Goal: Task Accomplishment & Management: Use online tool/utility

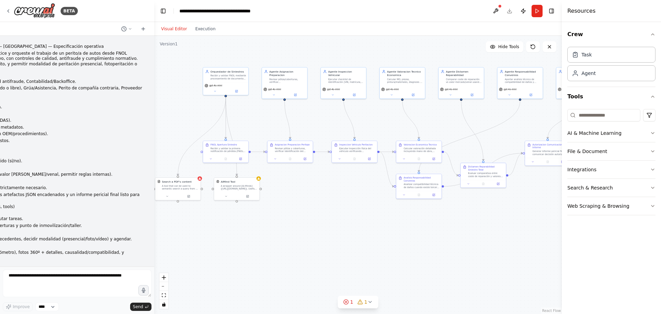
scroll to position [3398, 0]
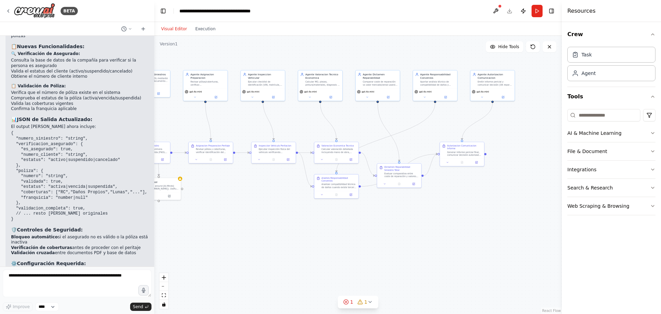
drag, startPoint x: 504, startPoint y: 144, endPoint x: 420, endPoint y: 145, distance: 84.4
click at [420, 145] on div ".deletable-edge-delete-btn { width: 20px; height: 20px; border: 0px solid #ffff…" at bounding box center [358, 175] width 408 height 279
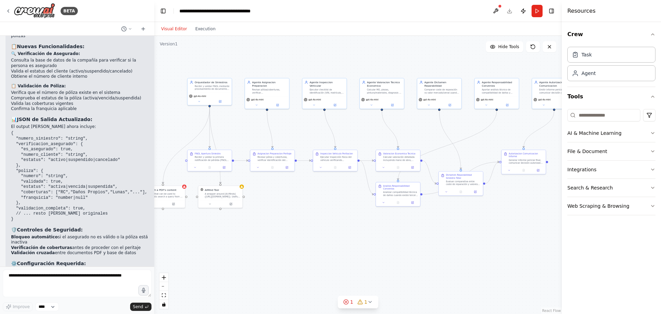
drag, startPoint x: 418, startPoint y: 232, endPoint x: 479, endPoint y: 240, distance: 62.1
click at [479, 240] on div ".deletable-edge-delete-btn { width: 20px; height: 20px; border: 0px solid #ffff…" at bounding box center [358, 175] width 408 height 279
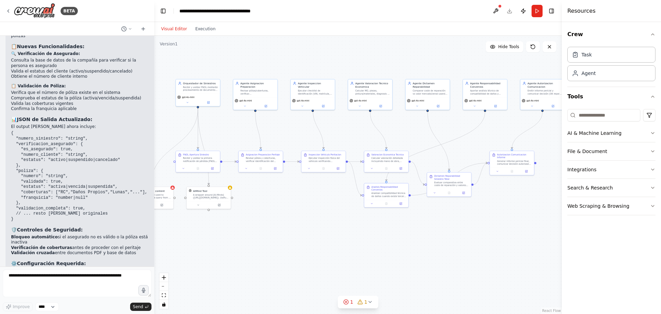
drag, startPoint x: 377, startPoint y: 249, endPoint x: 366, endPoint y: 250, distance: 11.4
click at [366, 250] on div ".deletable-edge-delete-btn { width: 20px; height: 20px; border: 0px solid #ffff…" at bounding box center [358, 175] width 408 height 279
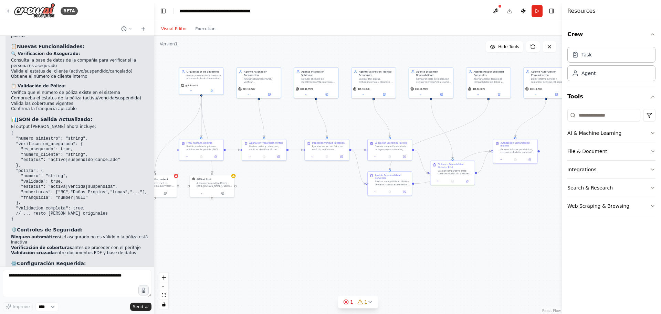
drag, startPoint x: 303, startPoint y: 237, endPoint x: 306, endPoint y: 227, distance: 11.1
click at [306, 226] on div ".deletable-edge-delete-btn { width: 20px; height: 20px; border: 0px solid #ffff…" at bounding box center [358, 175] width 408 height 279
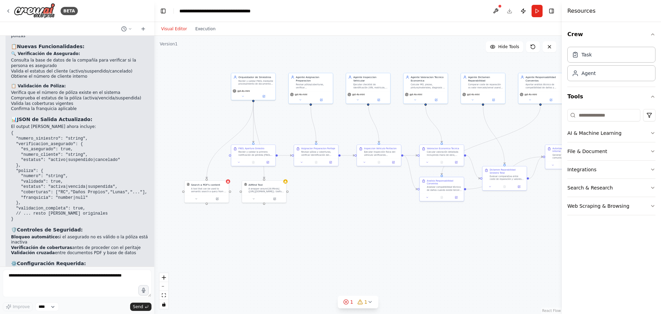
drag, startPoint x: 284, startPoint y: 218, endPoint x: 336, endPoint y: 222, distance: 52.2
click at [336, 222] on div ".deletable-edge-delete-btn { width: 20px; height: 20px; border: 0px solid #ffff…" at bounding box center [358, 175] width 408 height 279
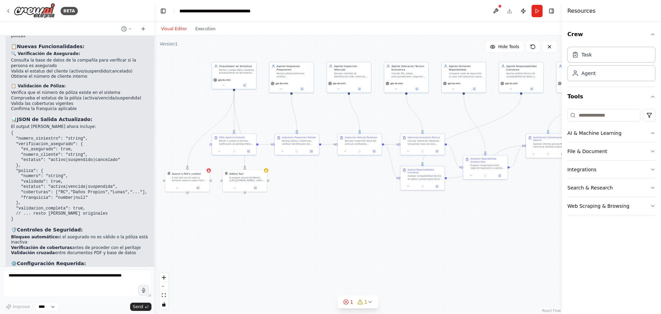
drag, startPoint x: 362, startPoint y: 212, endPoint x: 343, endPoint y: 201, distance: 21.7
click at [343, 201] on div ".deletable-edge-delete-btn { width: 20px; height: 20px; border: 0px solid #ffff…" at bounding box center [358, 175] width 408 height 279
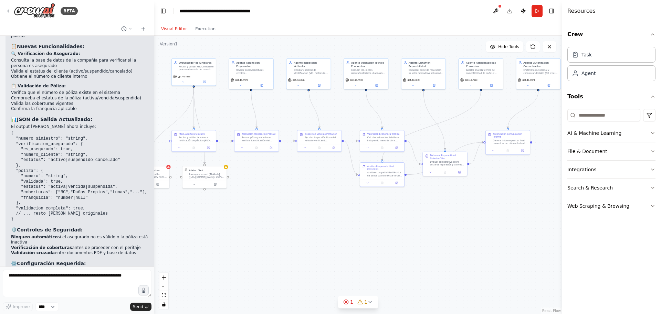
drag, startPoint x: 510, startPoint y: 116, endPoint x: 473, endPoint y: 114, distance: 37.3
click at [473, 114] on div ".deletable-edge-delete-btn { width: 20px; height: 20px; border: 0px solid #ffff…" at bounding box center [358, 175] width 408 height 279
click at [208, 29] on button "Execution" at bounding box center [205, 29] width 29 height 8
click at [173, 30] on button "Visual Editor" at bounding box center [174, 29] width 34 height 8
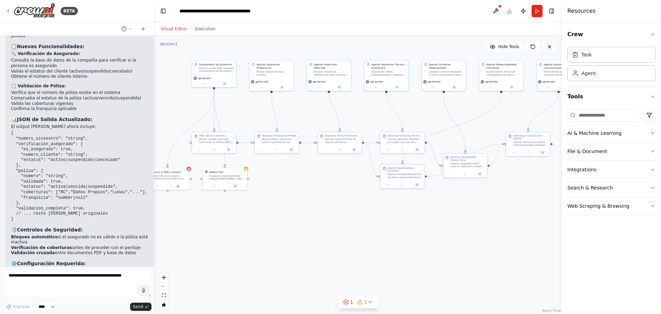
drag, startPoint x: 300, startPoint y: 200, endPoint x: 317, endPoint y: 200, distance: 17.2
click at [317, 200] on div ".deletable-edge-delete-btn { width: 20px; height: 20px; border: 0px solid #ffff…" at bounding box center [358, 175] width 408 height 279
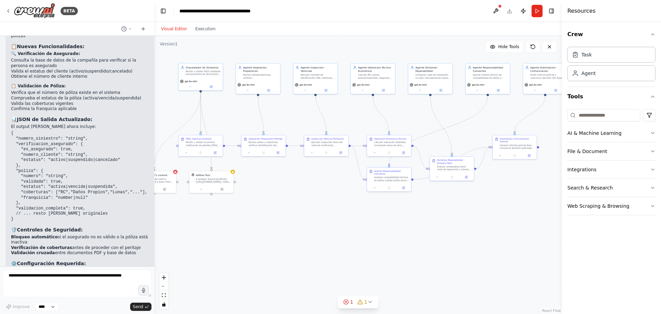
drag, startPoint x: 404, startPoint y: 220, endPoint x: 389, endPoint y: 223, distance: 14.5
click at [390, 223] on div ".deletable-edge-delete-btn { width: 20px; height: 20px; border: 0px solid #ffff…" at bounding box center [358, 175] width 408 height 279
click at [653, 35] on icon "button" at bounding box center [653, 35] width 6 height 6
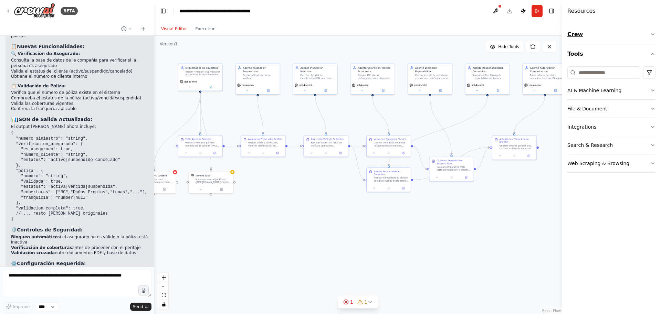
click at [653, 35] on icon "button" at bounding box center [652, 34] width 3 height 1
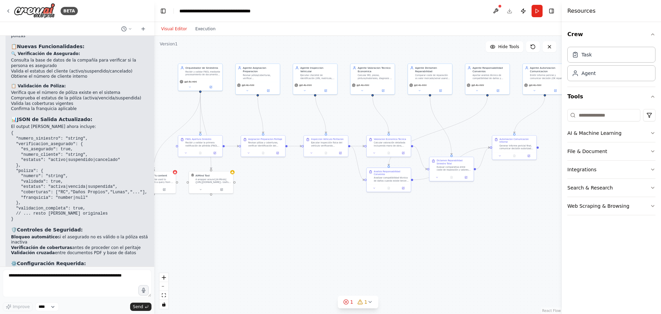
click at [510, 11] on header "**********" at bounding box center [358, 11] width 408 height 22
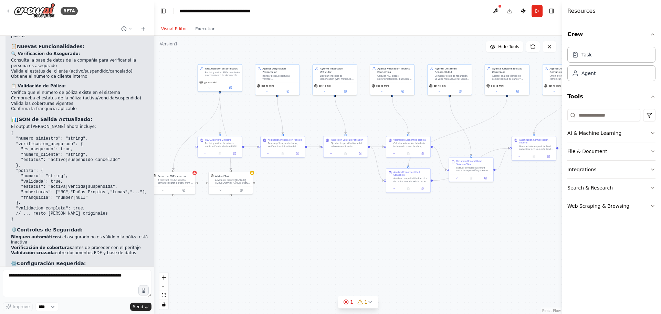
drag, startPoint x: 217, startPoint y: 109, endPoint x: 237, endPoint y: 110, distance: 20.0
click at [237, 110] on div ".deletable-edge-delete-btn { width: 20px; height: 20px; border: 0px solid #ffff…" at bounding box center [358, 175] width 408 height 279
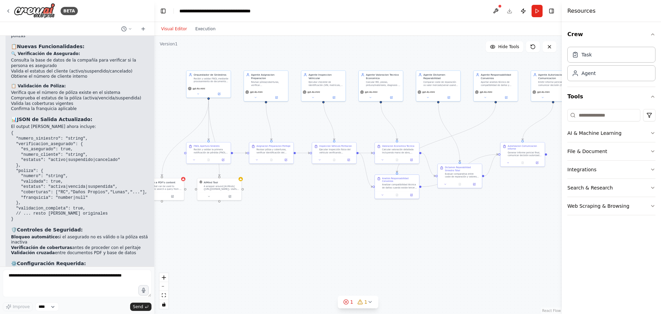
drag, startPoint x: 296, startPoint y: 206, endPoint x: 284, endPoint y: 212, distance: 14.0
click at [284, 212] on div ".deletable-edge-delete-btn { width: 20px; height: 20px; border: 0px solid #ffff…" at bounding box center [358, 175] width 408 height 279
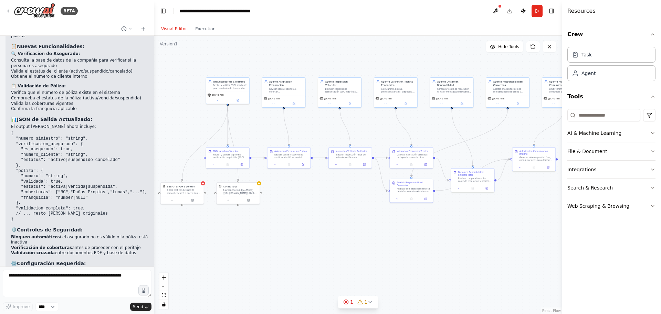
drag, startPoint x: 169, startPoint y: 135, endPoint x: 187, endPoint y: 138, distance: 18.2
click at [187, 138] on div ".deletable-edge-delete-btn { width: 20px; height: 20px; border: 0px solid #ffff…" at bounding box center [358, 175] width 408 height 279
click at [186, 127] on div ".deletable-edge-delete-btn { width: 20px; height: 20px; border: 0px solid #ffff…" at bounding box center [358, 175] width 408 height 279
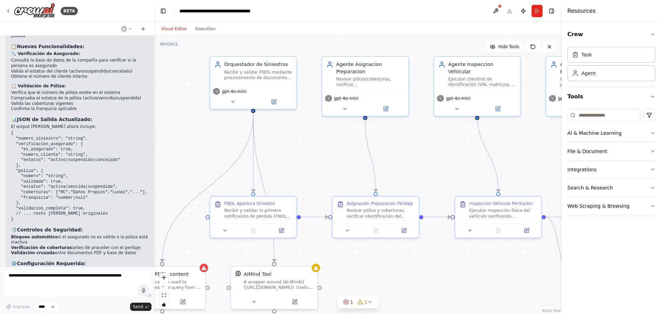
drag, startPoint x: 186, startPoint y: 127, endPoint x: 169, endPoint y: 155, distance: 32.4
click at [169, 155] on div ".deletable-edge-delete-btn { width: 20px; height: 20px; border: 0px solid #ffff…" at bounding box center [358, 175] width 408 height 279
click at [204, 137] on div ".deletable-edge-delete-btn { width: 20px; height: 20px; border: 0px solid #ffff…" at bounding box center [358, 175] width 408 height 279
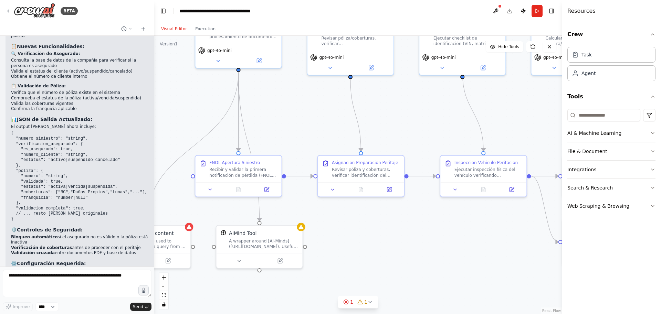
drag, startPoint x: 189, startPoint y: 221, endPoint x: 177, endPoint y: 179, distance: 44.0
click at [177, 179] on div ".deletable-edge-delete-btn { width: 20px; height: 20px; border: 0px solid #ffff…" at bounding box center [358, 175] width 408 height 279
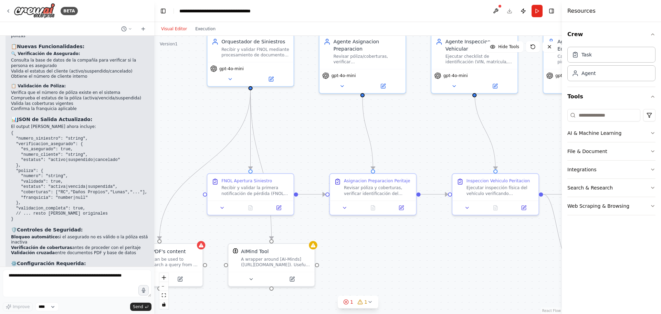
drag, startPoint x: 207, startPoint y: 217, endPoint x: 219, endPoint y: 234, distance: 21.4
click at [219, 236] on div ".deletable-edge-delete-btn { width: 20px; height: 20px; border: 0px solid #ffff…" at bounding box center [358, 175] width 408 height 279
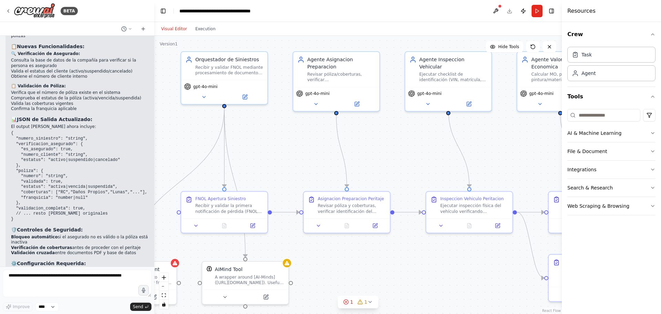
drag, startPoint x: 304, startPoint y: 122, endPoint x: 278, endPoint y: 138, distance: 30.5
click at [278, 138] on div ".deletable-edge-delete-btn { width: 20px; height: 20px; border: 0px solid #ffff…" at bounding box center [358, 175] width 408 height 279
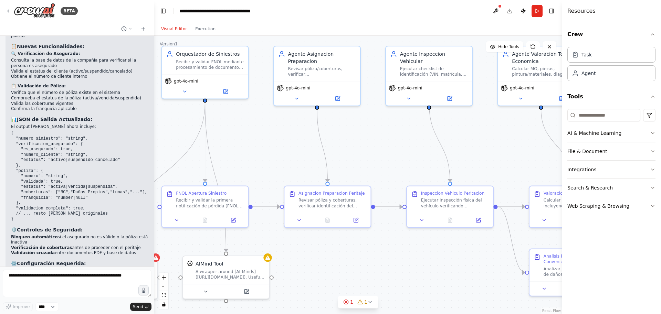
drag, startPoint x: 302, startPoint y: 157, endPoint x: 282, endPoint y: 153, distance: 20.1
click at [282, 153] on div ".deletable-edge-delete-btn { width: 20px; height: 20px; border: 0px solid #ffff…" at bounding box center [358, 175] width 408 height 279
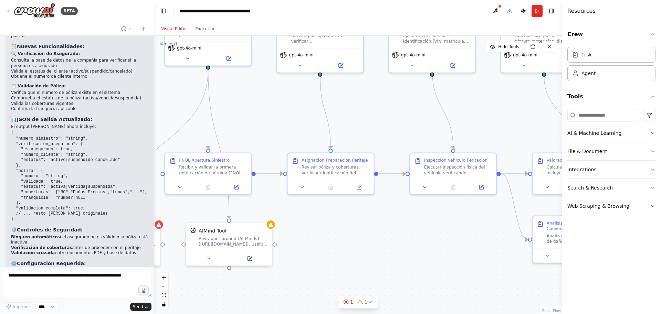
drag, startPoint x: 282, startPoint y: 153, endPoint x: 285, endPoint y: 119, distance: 33.6
click at [285, 119] on div ".deletable-edge-delete-btn { width: 20px; height: 20px; border: 0px solid #ffff…" at bounding box center [358, 175] width 408 height 279
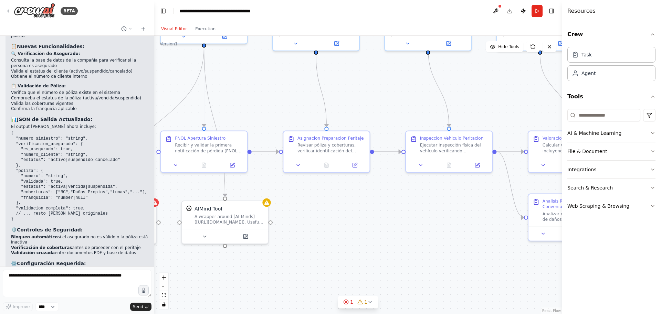
drag, startPoint x: 270, startPoint y: 135, endPoint x: 265, endPoint y: 113, distance: 22.4
click at [265, 113] on div ".deletable-edge-delete-btn { width: 20px; height: 20px; border: 0px solid #ffff…" at bounding box center [358, 175] width 408 height 279
click at [177, 165] on icon at bounding box center [176, 164] width 6 height 6
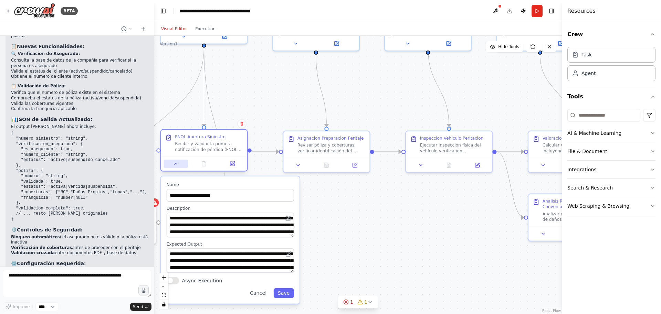
click at [177, 165] on icon at bounding box center [176, 164] width 6 height 6
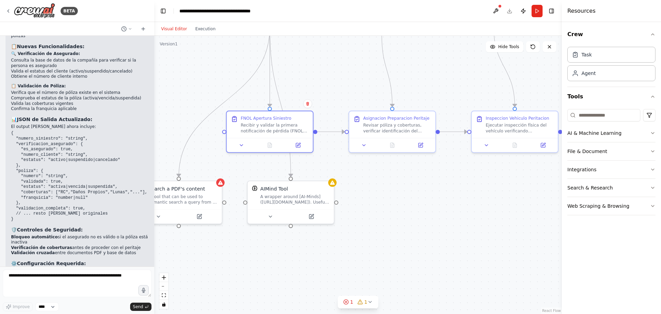
drag, startPoint x: 261, startPoint y: 101, endPoint x: 327, endPoint y: 81, distance: 68.7
click at [327, 81] on div ".deletable-edge-delete-btn { width: 20px; height: 20px; border: 0px solid #ffff…" at bounding box center [358, 175] width 408 height 279
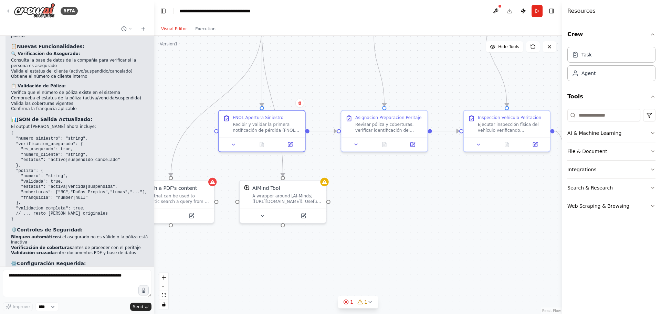
drag, startPoint x: 345, startPoint y: 76, endPoint x: 337, endPoint y: 75, distance: 7.9
click at [337, 75] on div ".deletable-edge-delete-btn { width: 20px; height: 20px; border: 0px solid #ffff…" at bounding box center [358, 175] width 408 height 279
click at [236, 144] on button at bounding box center [234, 143] width 24 height 8
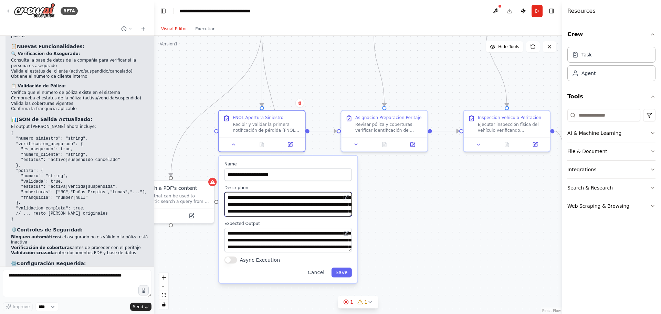
click at [277, 215] on textarea "**********" at bounding box center [288, 204] width 127 height 24
click at [394, 235] on div ".deletable-edge-delete-btn { width: 20px; height: 20px; border: 0px solid #ffff…" at bounding box center [358, 175] width 408 height 279
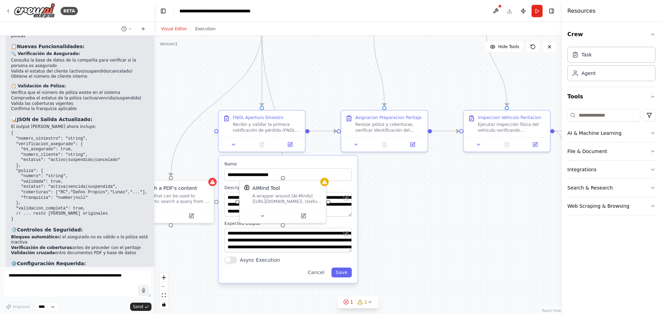
click at [397, 216] on div ".deletable-edge-delete-btn { width: 20px; height: 20px; border: 0px solid #ffff…" at bounding box center [358, 175] width 408 height 279
click at [233, 150] on div at bounding box center [262, 143] width 86 height 14
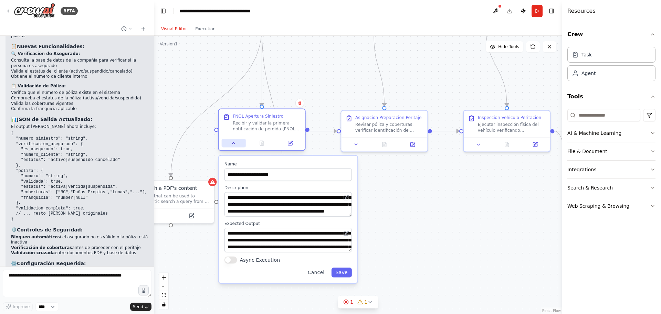
click at [233, 146] on icon at bounding box center [234, 143] width 6 height 6
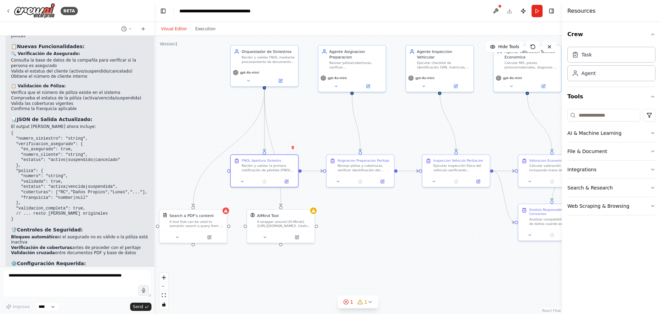
drag, startPoint x: 299, startPoint y: 75, endPoint x: 298, endPoint y: 108, distance: 32.7
click at [298, 108] on div ".deletable-edge-delete-btn { width: 20px; height: 20px; border: 0px solid #ffff…" at bounding box center [358, 175] width 408 height 279
click at [84, 278] on textarea at bounding box center [77, 284] width 149 height 28
click at [77, 287] on textarea at bounding box center [77, 284] width 149 height 28
type textarea "*"
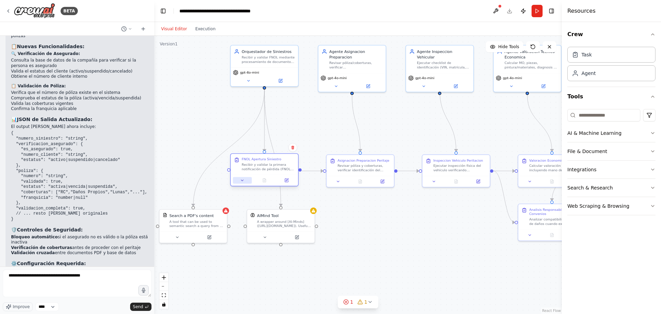
click at [238, 182] on button at bounding box center [242, 180] width 19 height 7
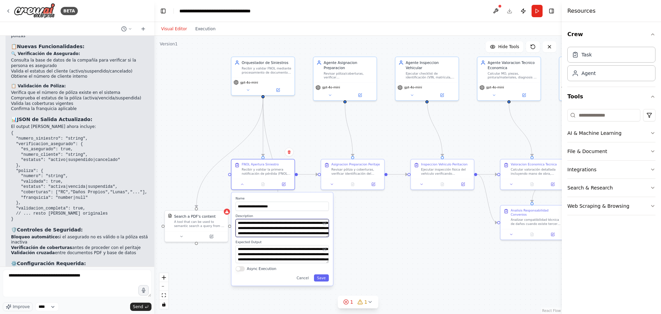
click at [243, 227] on textarea "**********" at bounding box center [282, 228] width 93 height 18
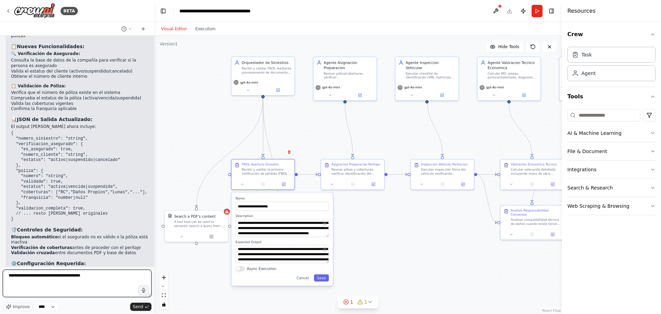
click at [104, 281] on textarea "**********" at bounding box center [77, 284] width 149 height 28
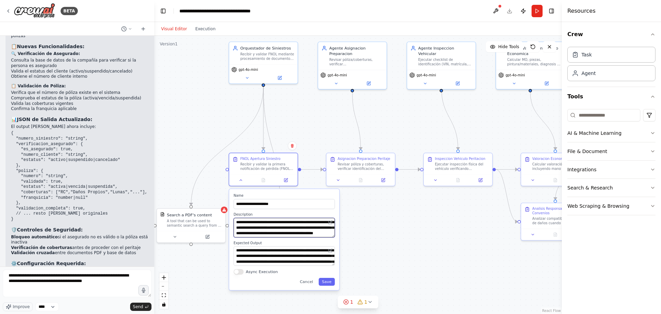
click at [259, 233] on textarea "**********" at bounding box center [284, 228] width 101 height 20
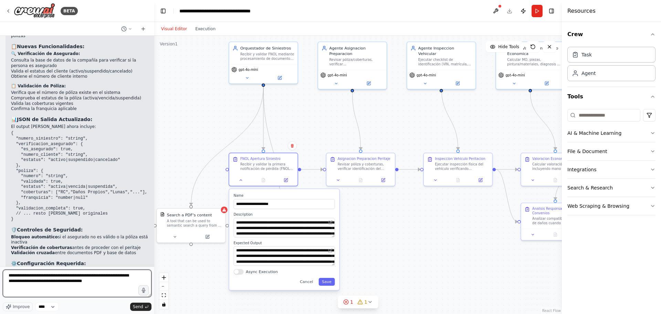
click at [114, 284] on textarea "**********" at bounding box center [77, 284] width 149 height 28
type textarea "**********"
click at [147, 305] on icon "submit" at bounding box center [147, 307] width 4 height 4
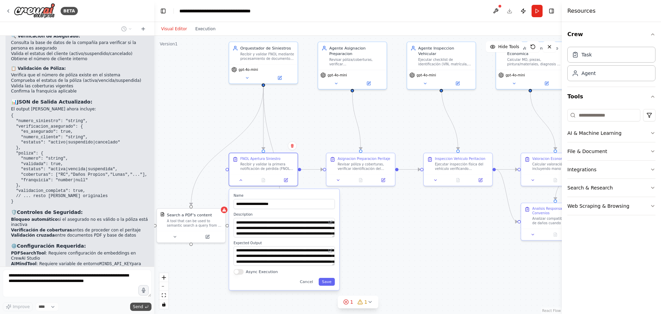
scroll to position [3444, 0]
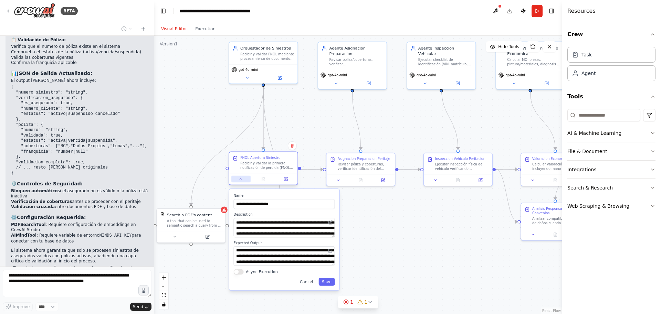
click at [240, 181] on icon at bounding box center [241, 179] width 4 height 4
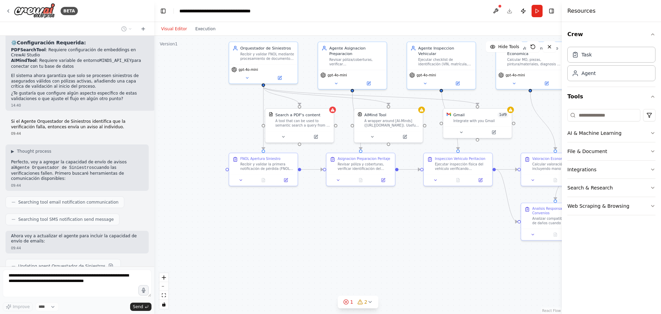
scroll to position [3662, 0]
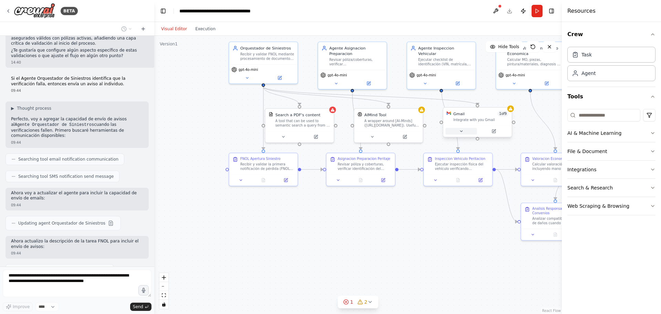
click at [459, 133] on icon at bounding box center [461, 131] width 4 height 4
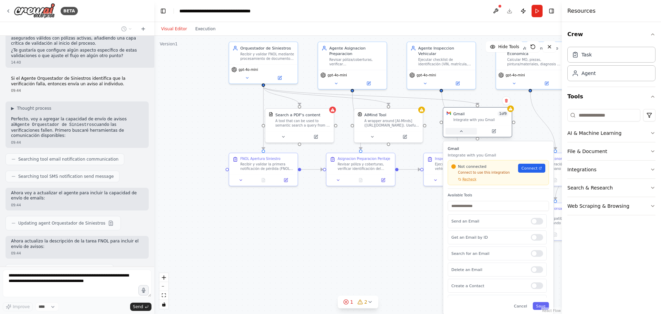
click at [459, 133] on icon at bounding box center [461, 131] width 4 height 4
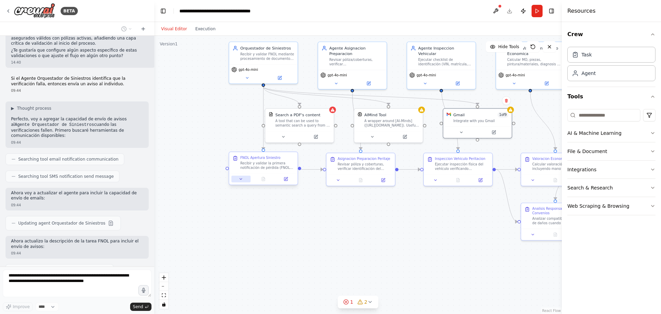
click at [237, 177] on button at bounding box center [240, 179] width 19 height 7
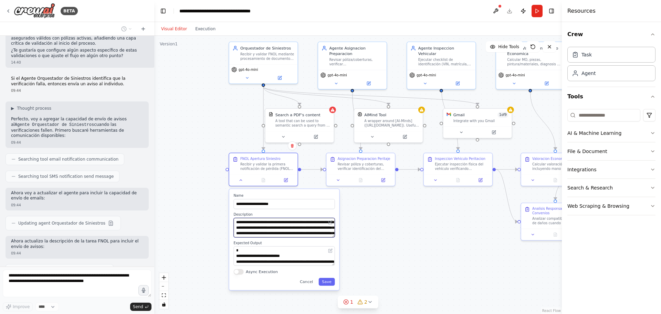
click at [259, 235] on textarea "**********" at bounding box center [284, 228] width 101 height 20
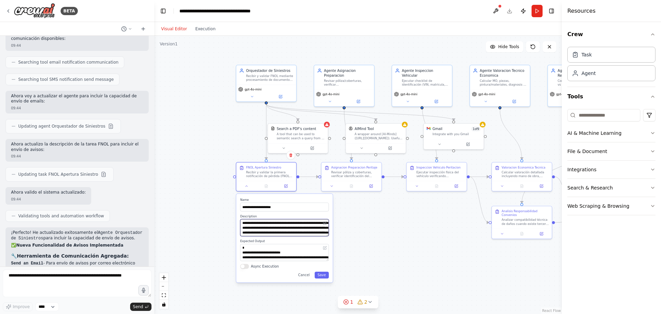
click at [291, 227] on textarea "**********" at bounding box center [284, 227] width 88 height 17
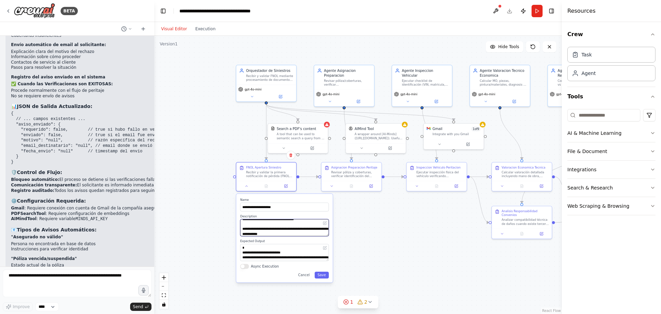
scroll to position [138, 0]
click at [317, 276] on button "Save" at bounding box center [322, 275] width 14 height 7
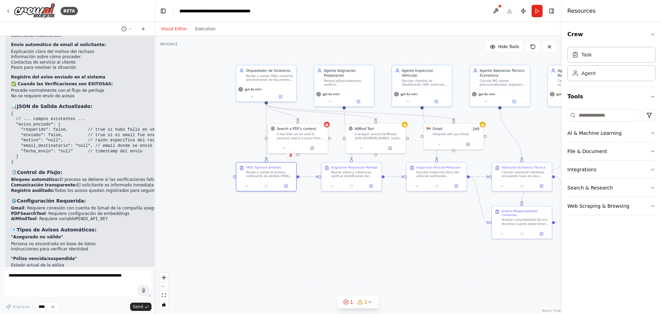
click at [365, 241] on div ".deletable-edge-delete-btn { width: 20px; height: 20px; border: 0px solid #ffff…" at bounding box center [358, 175] width 408 height 279
click at [438, 143] on icon at bounding box center [440, 144] width 4 height 4
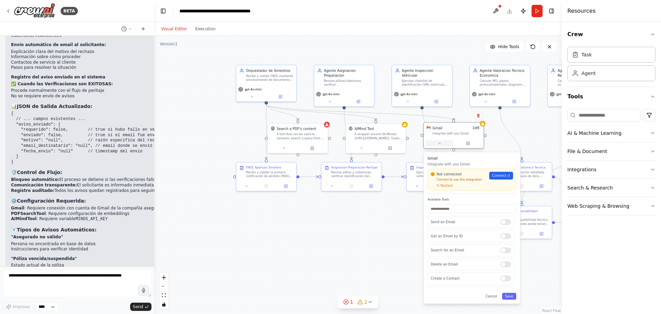
click at [438, 143] on icon at bounding box center [440, 144] width 4 height 4
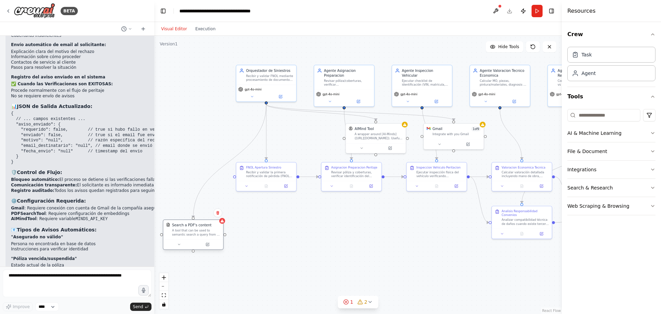
drag, startPoint x: 301, startPoint y: 129, endPoint x: 198, endPoint y: 224, distance: 139.9
click at [198, 224] on div "Search a PDF's content A tool that can be used to semantic search a query from …" at bounding box center [196, 230] width 48 height 14
drag, startPoint x: 378, startPoint y: 136, endPoint x: 269, endPoint y: 233, distance: 146.1
click at [269, 233] on div "A wrapper around [AI-Minds]([URL][DOMAIN_NAME]). Useful for when you need answe…" at bounding box center [269, 233] width 48 height 8
drag, startPoint x: 437, startPoint y: 131, endPoint x: 315, endPoint y: 230, distance: 157.4
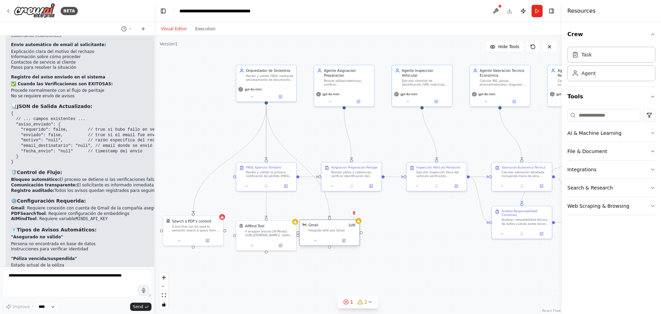
click at [315, 230] on div "Gmail 1 of 9 Integrate with you Gmail" at bounding box center [333, 228] width 48 height 10
click at [313, 279] on div ".deletable-edge-delete-btn { width: 20px; height: 20px; border: 0px solid #ffff…" at bounding box center [358, 175] width 408 height 279
drag, startPoint x: 285, startPoint y: 79, endPoint x: 233, endPoint y: 78, distance: 51.7
click at [233, 78] on div "Recibir y validar FNOL mediante procesamiento de documentos PDF, verificar esta…" at bounding box center [215, 77] width 47 height 8
drag, startPoint x: 272, startPoint y: 169, endPoint x: 238, endPoint y: 169, distance: 34.1
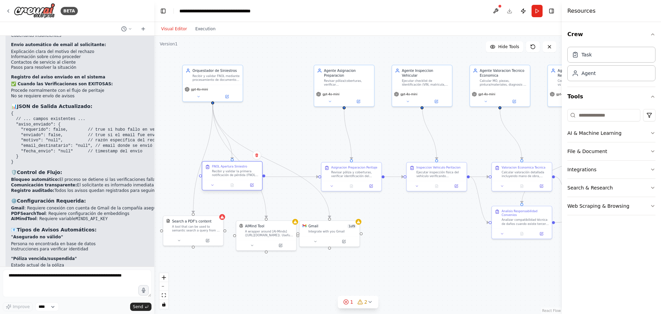
click at [238, 169] on div "Recibir y validar la primera notificación de pérdida (FNOL) procesando document…" at bounding box center [235, 173] width 47 height 8
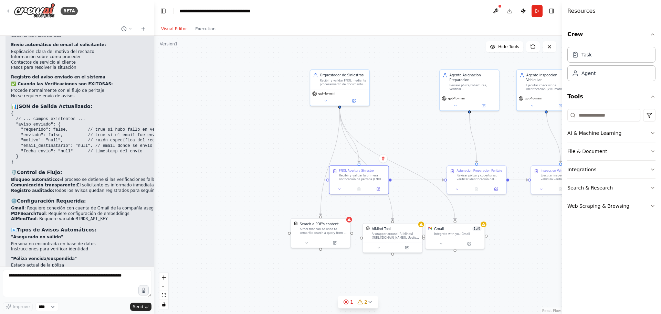
drag, startPoint x: 205, startPoint y: 262, endPoint x: 332, endPoint y: 265, distance: 127.1
click at [332, 265] on div ".deletable-edge-delete-btn { width: 20px; height: 20px; border: 0px solid #ffff…" at bounding box center [358, 175] width 408 height 279
drag, startPoint x: 325, startPoint y: 228, endPoint x: 286, endPoint y: 228, distance: 39.3
click at [286, 228] on div "A tool that can be used to semantic search a query from a PDF's content." at bounding box center [285, 230] width 48 height 8
drag, startPoint x: 388, startPoint y: 234, endPoint x: 344, endPoint y: 231, distance: 43.5
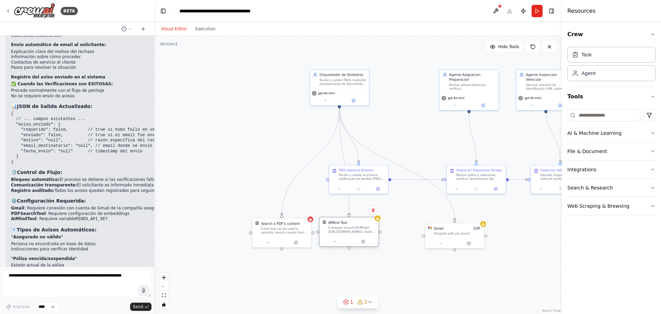
click at [344, 231] on div "A wrapper around [AI-Minds]([URL][DOMAIN_NAME]). Useful for when you need answe…" at bounding box center [352, 230] width 48 height 8
drag, startPoint x: 443, startPoint y: 238, endPoint x: 407, endPoint y: 237, distance: 36.2
click at [407, 237] on div "Gmail 1 of 9 Integrate with you Gmail" at bounding box center [421, 235] width 60 height 26
click at [406, 234] on div "Gmail 1 of 9 Integrate with you Gmail" at bounding box center [421, 229] width 59 height 15
click at [434, 273] on div ".deletable-edge-delete-btn { width: 20px; height: 20px; border: 0px solid #ffff…" at bounding box center [358, 175] width 408 height 279
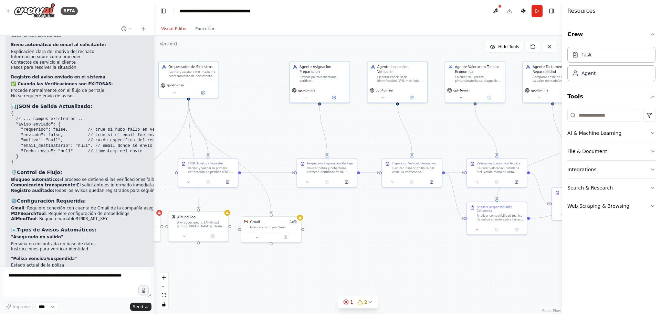
drag, startPoint x: 494, startPoint y: 257, endPoint x: 346, endPoint y: 251, distance: 148.5
click at [346, 251] on div ".deletable-edge-delete-btn { width: 20px; height: 20px; border: 0px solid #ffff…" at bounding box center [358, 175] width 408 height 279
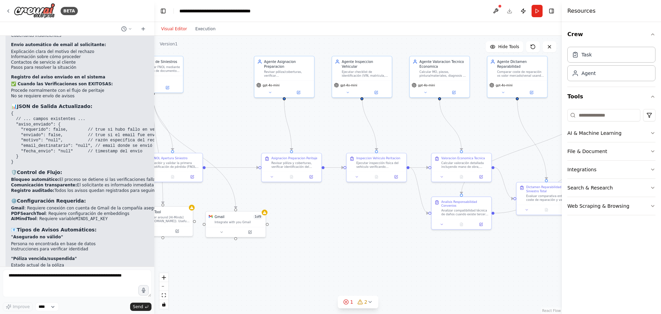
drag, startPoint x: 418, startPoint y: 235, endPoint x: 382, endPoint y: 230, distance: 37.2
click at [382, 230] on div ".deletable-edge-delete-btn { width: 20px; height: 20px; border: 0px solid #ffff…" at bounding box center [358, 175] width 408 height 279
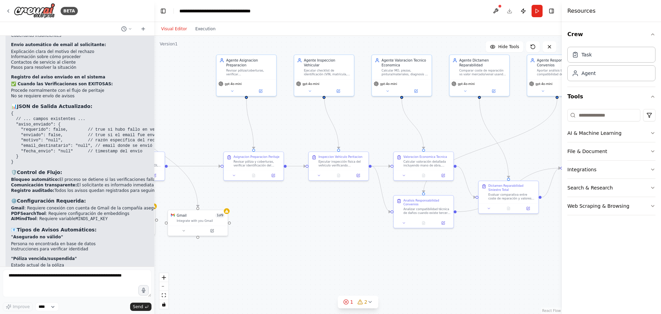
drag, startPoint x: 382, startPoint y: 230, endPoint x: 344, endPoint y: 228, distance: 37.9
click at [344, 228] on div ".deletable-edge-delete-btn { width: 20px; height: 20px; border: 0px solid #ffff…" at bounding box center [358, 175] width 408 height 279
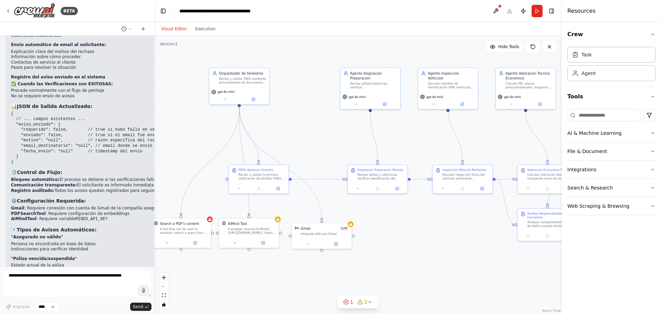
drag, startPoint x: 344, startPoint y: 228, endPoint x: 468, endPoint y: 241, distance: 124.6
click at [468, 241] on div ".deletable-edge-delete-btn { width: 20px; height: 20px; border: 0px solid #ffff…" at bounding box center [358, 175] width 408 height 279
click at [358, 185] on button at bounding box center [358, 188] width 17 height 6
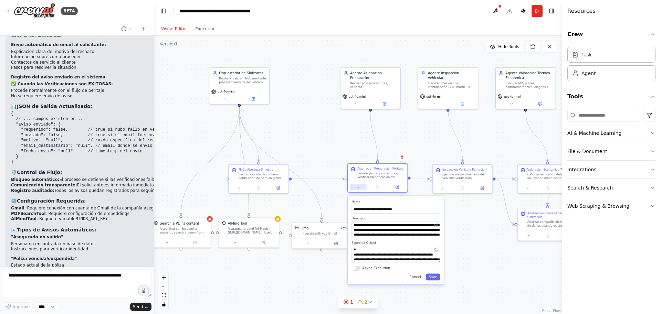
click at [358, 185] on button at bounding box center [358, 188] width 17 height 6
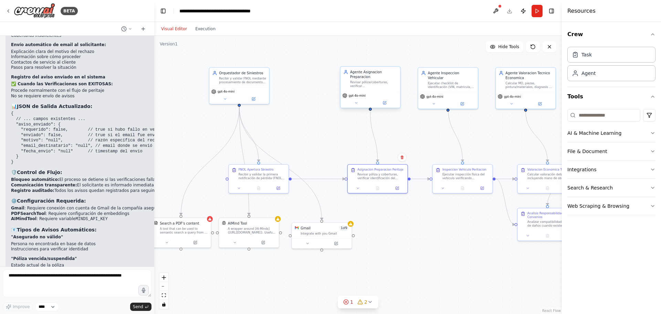
click at [373, 86] on div "Revisar póliza/coberturas, verificar VIN/kilometraje/antecedentes, decidir moda…" at bounding box center [373, 85] width 47 height 8
click at [357, 104] on icon at bounding box center [356, 103] width 4 height 4
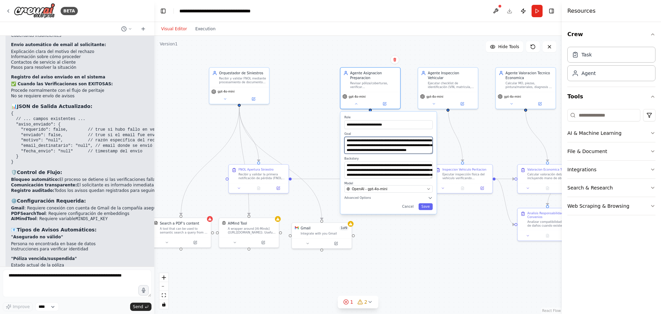
click at [363, 147] on textarea "**********" at bounding box center [388, 145] width 88 height 17
click at [350, 105] on button at bounding box center [357, 103] width 28 height 6
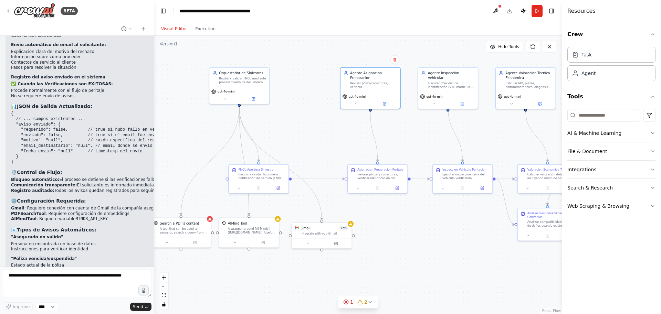
click at [329, 122] on div ".deletable-edge-delete-btn { width: 20px; height: 20px; border: 0px solid #ffff…" at bounding box center [358, 175] width 408 height 279
